Goal: Navigation & Orientation: Find specific page/section

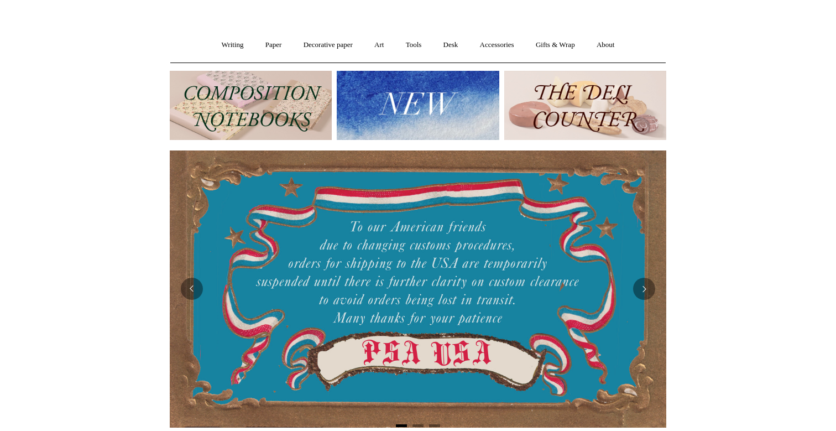
scroll to position [86, 0]
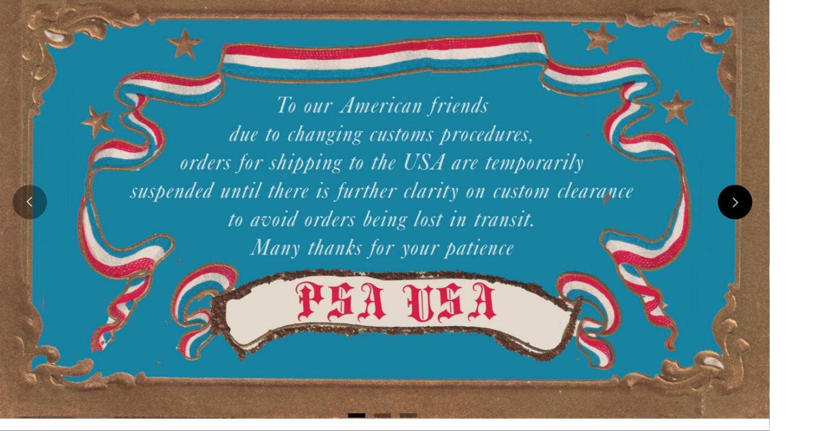
click at [644, 277] on button "Next" at bounding box center [644, 273] width 22 height 22
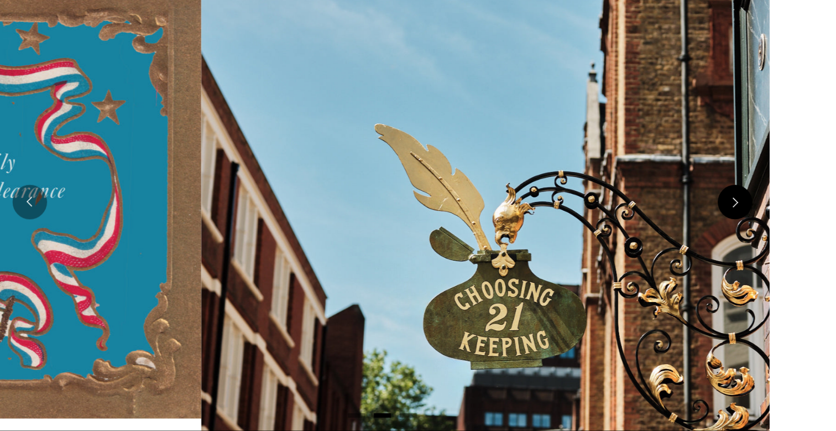
scroll to position [0, 497]
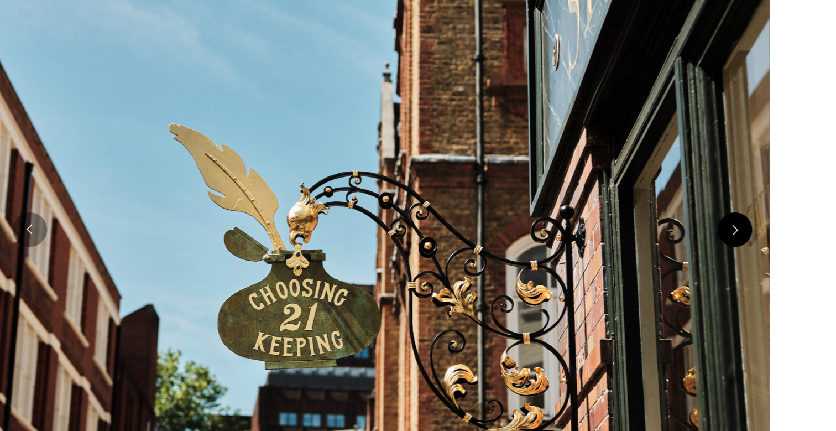
click at [644, 277] on img at bounding box center [418, 290] width 497 height 312
click at [647, 292] on button "Next" at bounding box center [644, 290] width 22 height 22
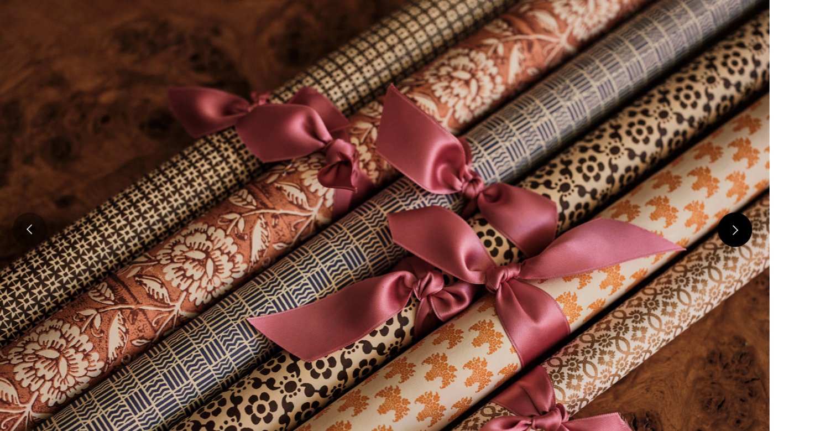
click at [647, 292] on button "Next" at bounding box center [644, 290] width 22 height 22
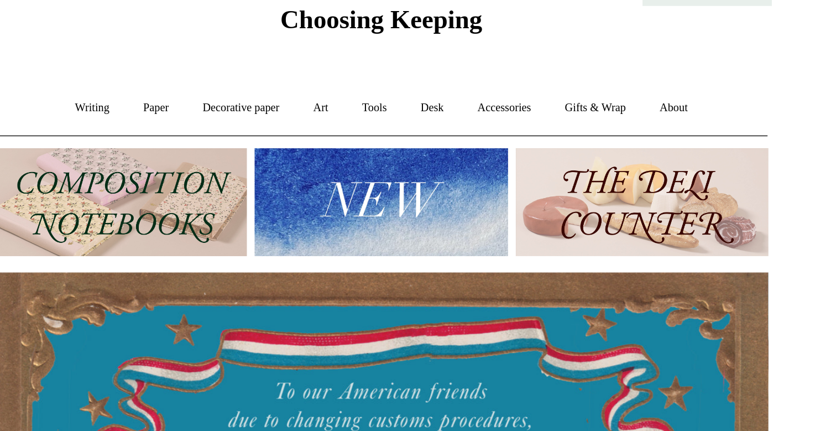
scroll to position [28, 0]
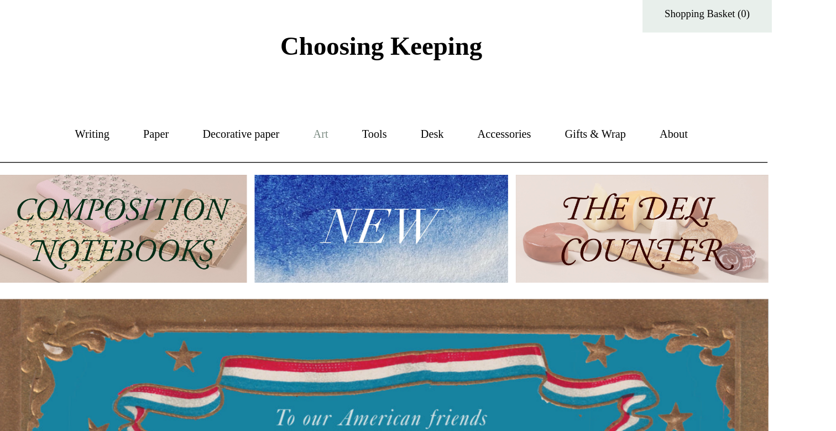
click at [383, 85] on link "Art +" at bounding box center [379, 86] width 29 height 29
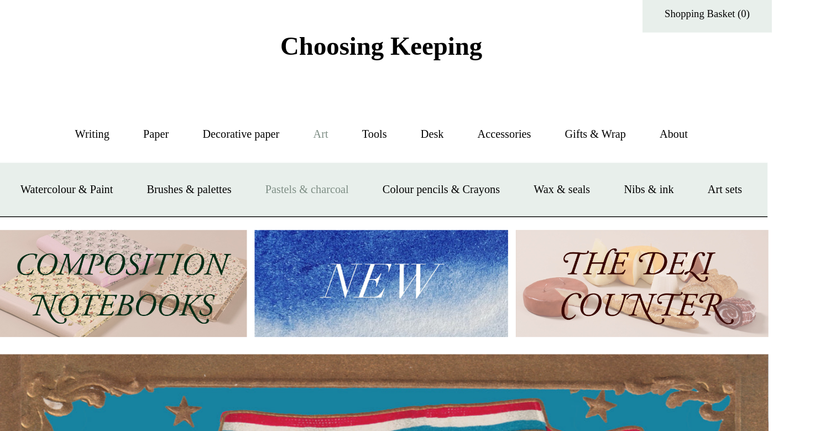
click at [398, 124] on link "Pastels & charcoal" at bounding box center [371, 121] width 74 height 29
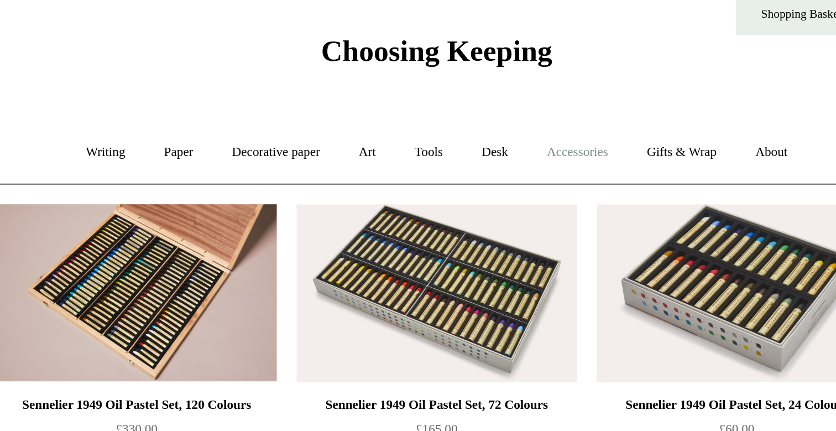
click at [490, 115] on link "Accessories +" at bounding box center [497, 114] width 54 height 29
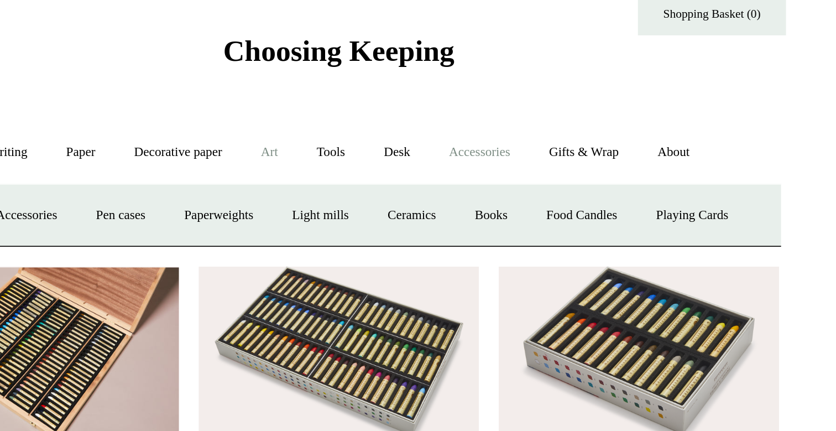
click at [382, 113] on link "Art +" at bounding box center [379, 114] width 29 height 29
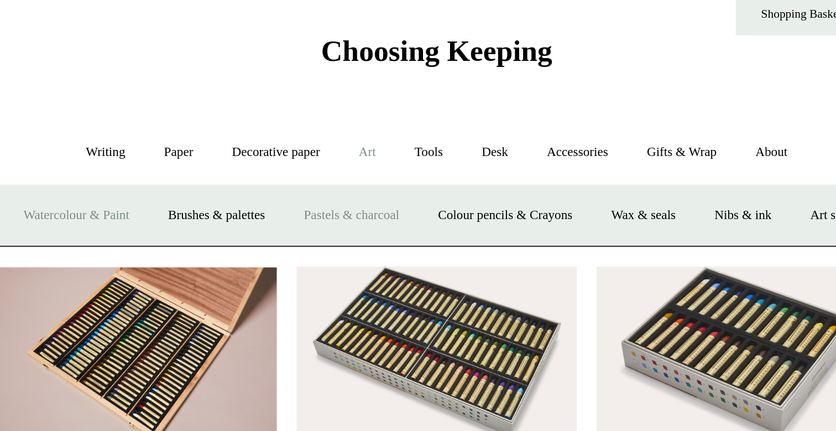
click at [255, 152] on link "Watercolour & Paint" at bounding box center [215, 150] width 79 height 29
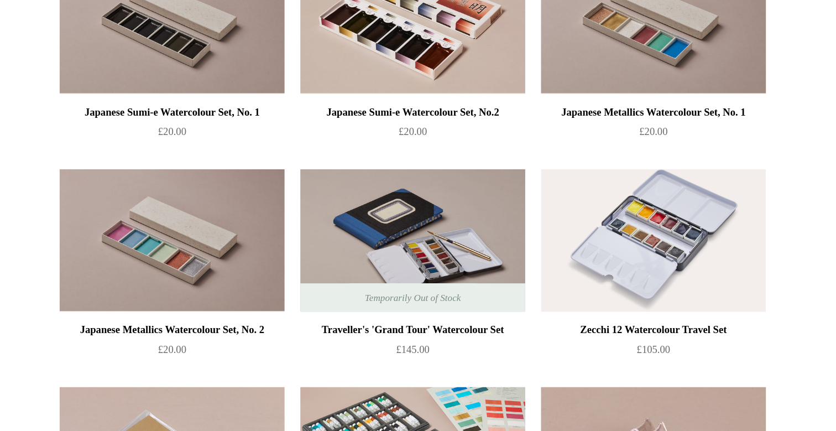
scroll to position [1677, 0]
